Goal: Task Accomplishment & Management: Complete application form

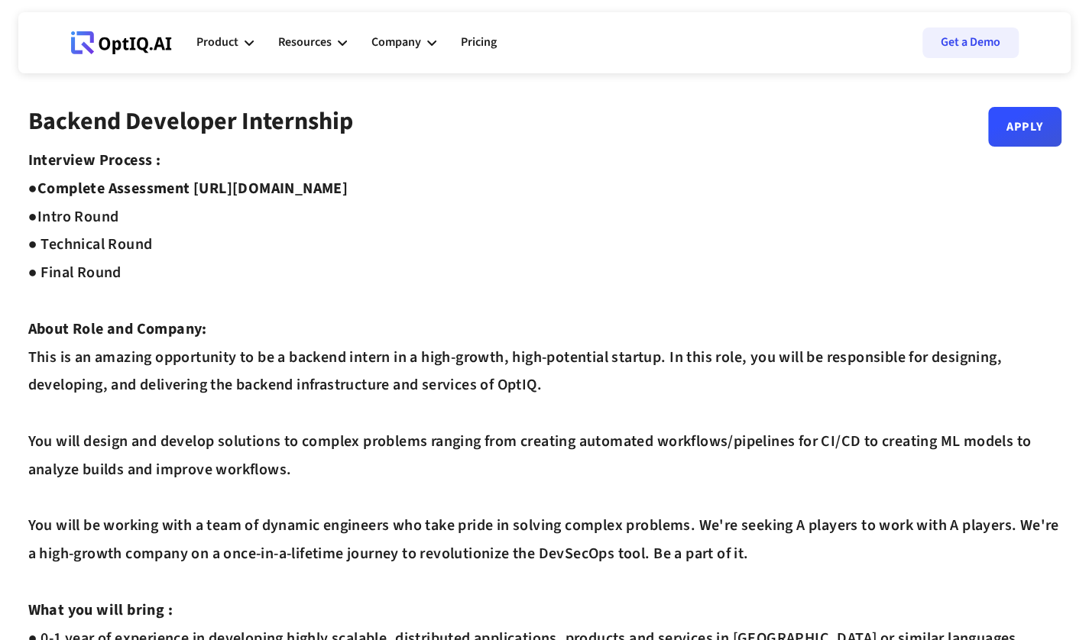
drag, startPoint x: 41, startPoint y: 186, endPoint x: 570, endPoint y: 182, distance: 528.7
copy strong "Complete Assessment [URL][DOMAIN_NAME]"
drag, startPoint x: 196, startPoint y: 187, endPoint x: 484, endPoint y: 193, distance: 288.1
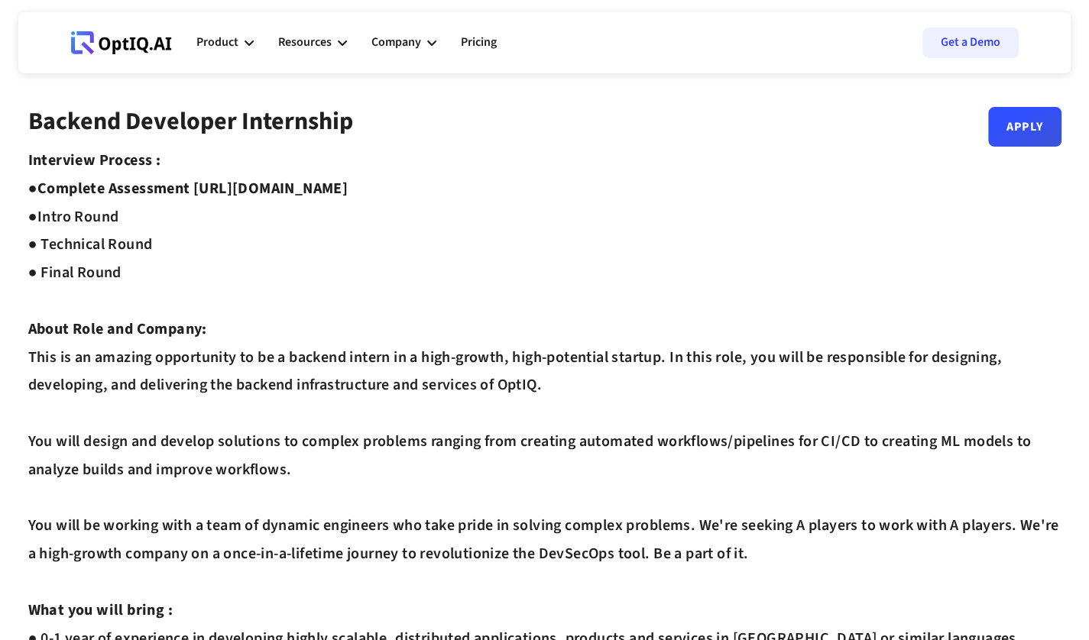
copy strong "[URL][DOMAIN_NAME]"
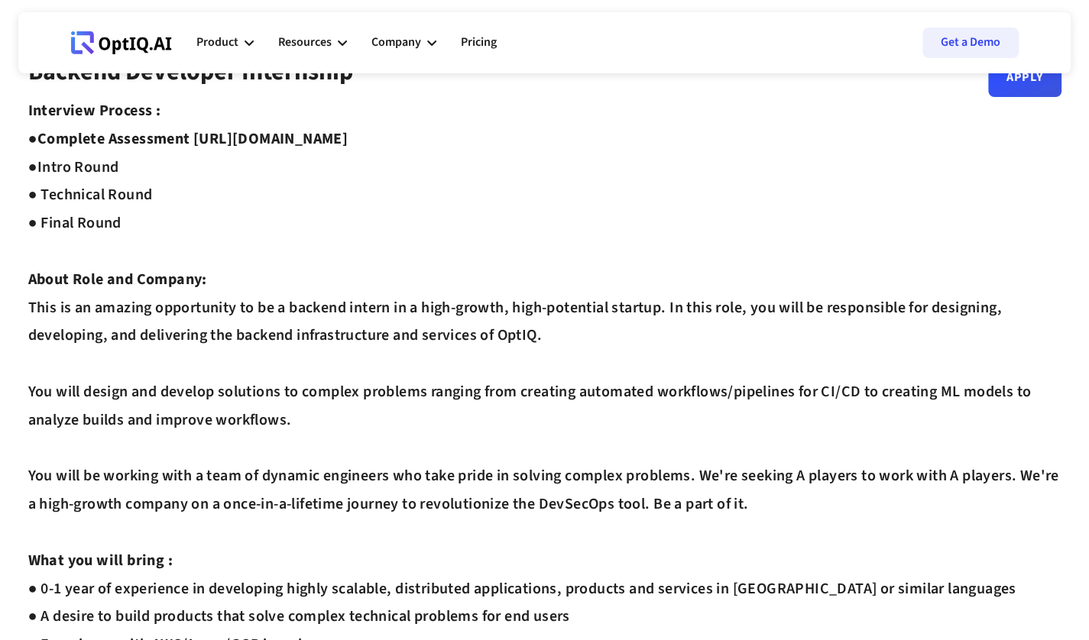
scroll to position [49, 0]
click at [1018, 86] on link "Apply" at bounding box center [1024, 72] width 73 height 40
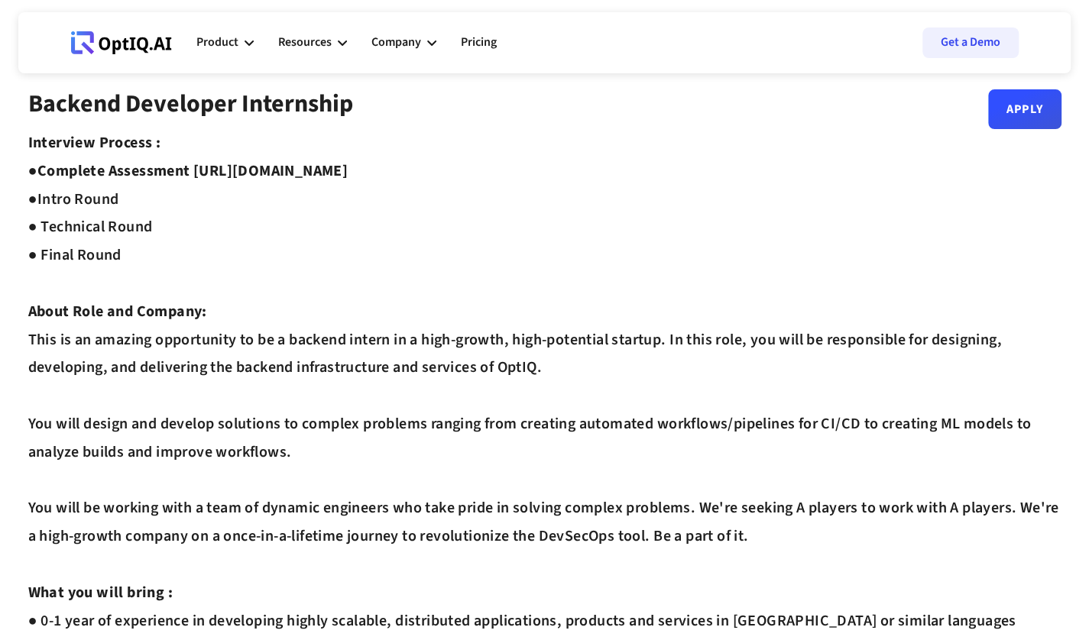
scroll to position [17, 0]
drag, startPoint x: 196, startPoint y: 172, endPoint x: 500, endPoint y: 167, distance: 304.1
click at [500, 167] on div "Interview Process : ● Complete Assessment [URL][DOMAIN_NAME] ● Intro Round ● Te…" at bounding box center [544, 650] width 1033 height 1040
copy strong "[URL][DOMAIN_NAME]"
click at [649, 154] on div "Interview Process : ● Complete Assessment [URL][DOMAIN_NAME] ● Intro Round ● Te…" at bounding box center [544, 650] width 1033 height 1040
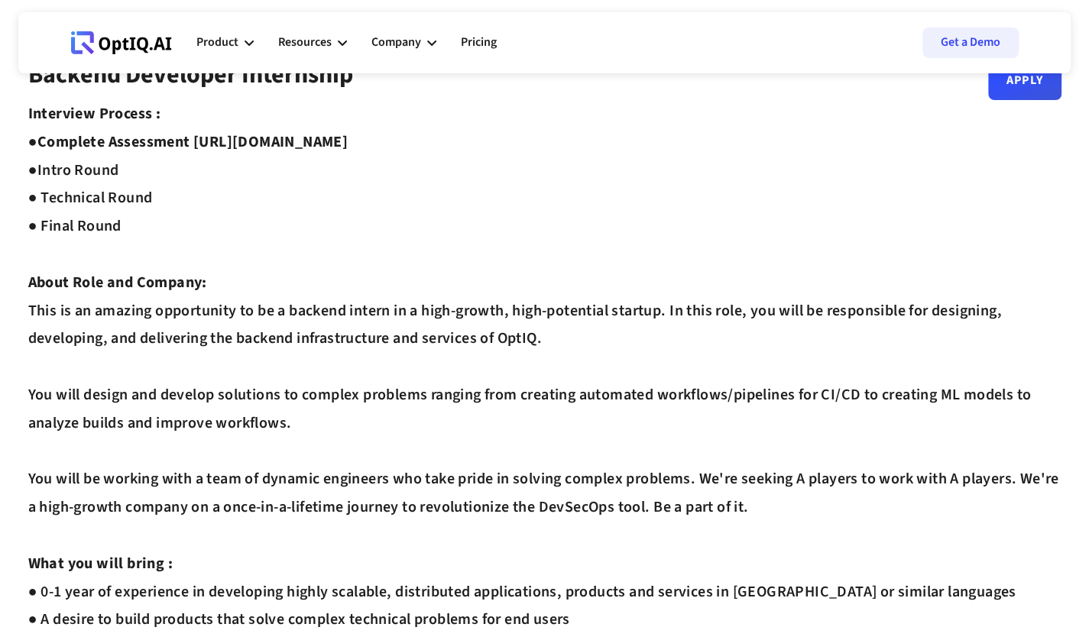
scroll to position [0, 0]
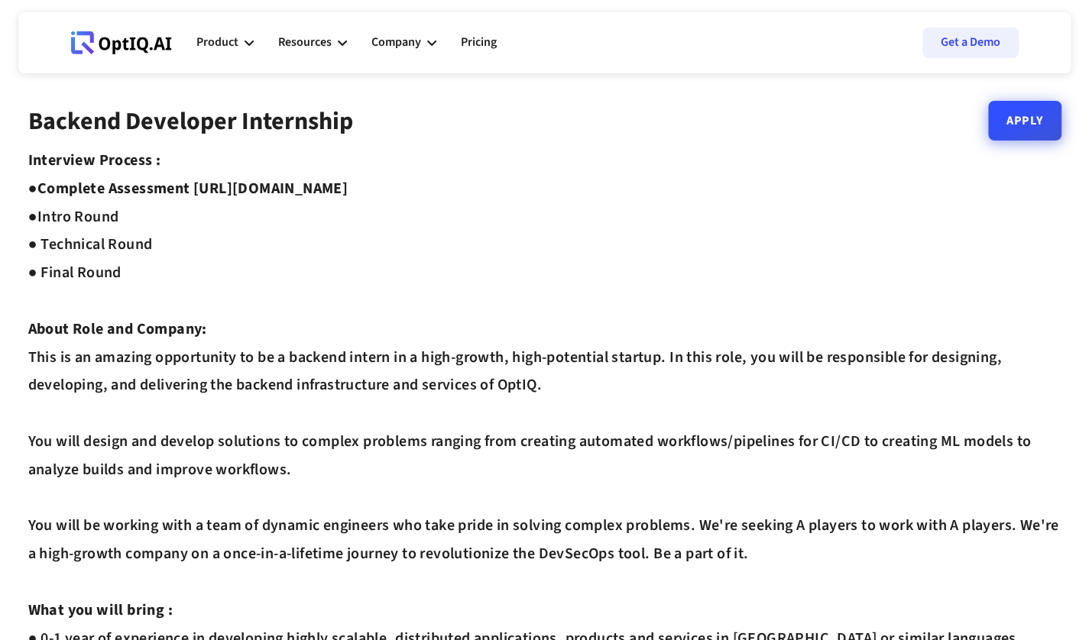
click at [1030, 131] on link "Apply" at bounding box center [1024, 121] width 73 height 40
